Goal: Check status: Check status

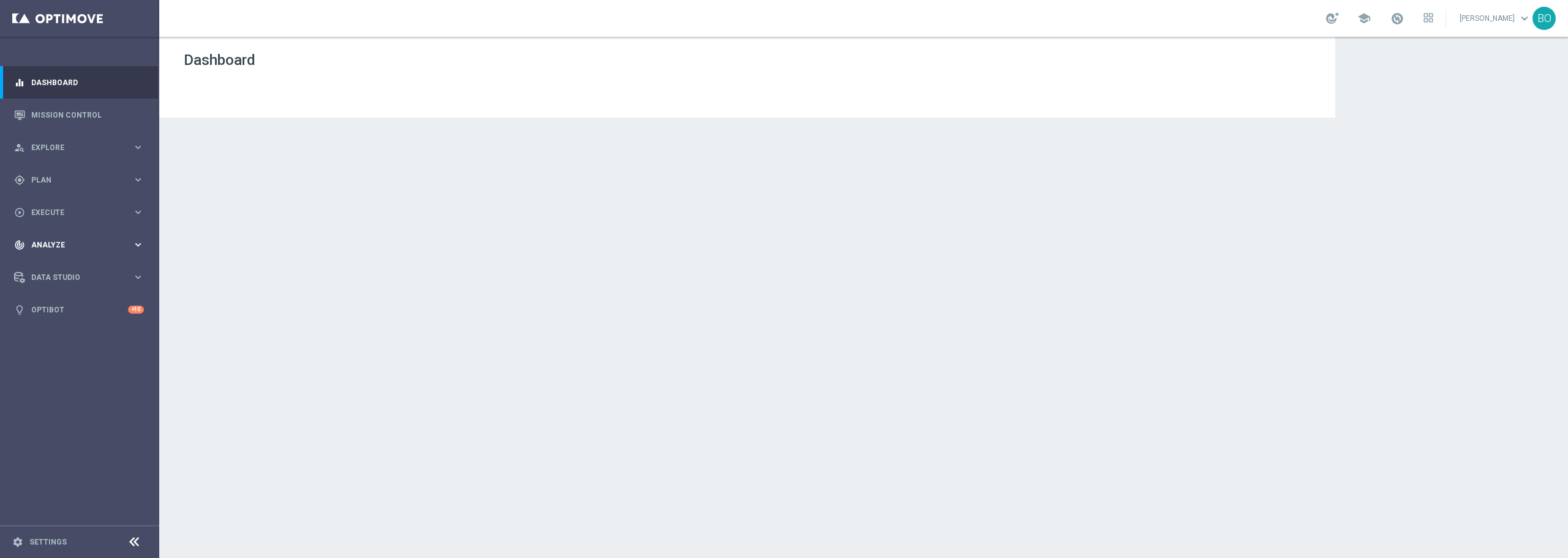
click at [138, 239] on icon "keyboard_arrow_right" at bounding box center [138, 245] width 12 height 12
click at [59, 266] on link "Customer 360" at bounding box center [80, 270] width 95 height 10
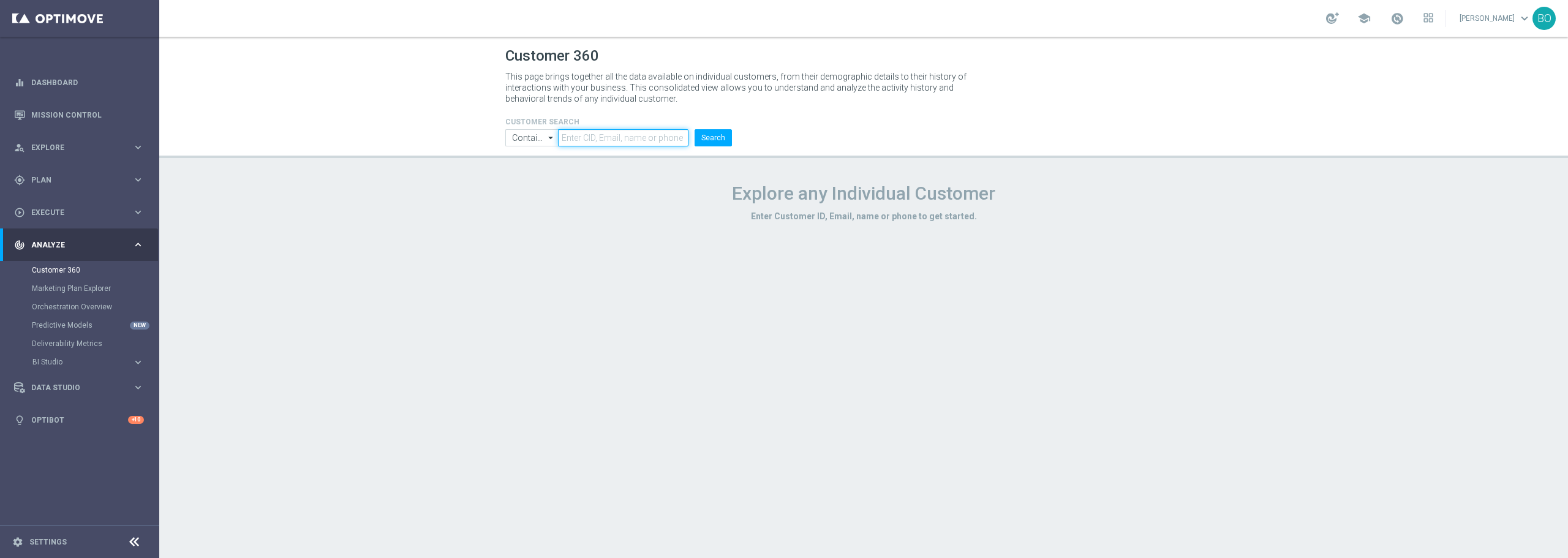
click at [605, 145] on input "text" at bounding box center [623, 138] width 131 height 17
paste input "10412924673"
type input "10412924673"
click at [700, 140] on button "Search" at bounding box center [714, 138] width 38 height 17
